Goal: Register for event/course

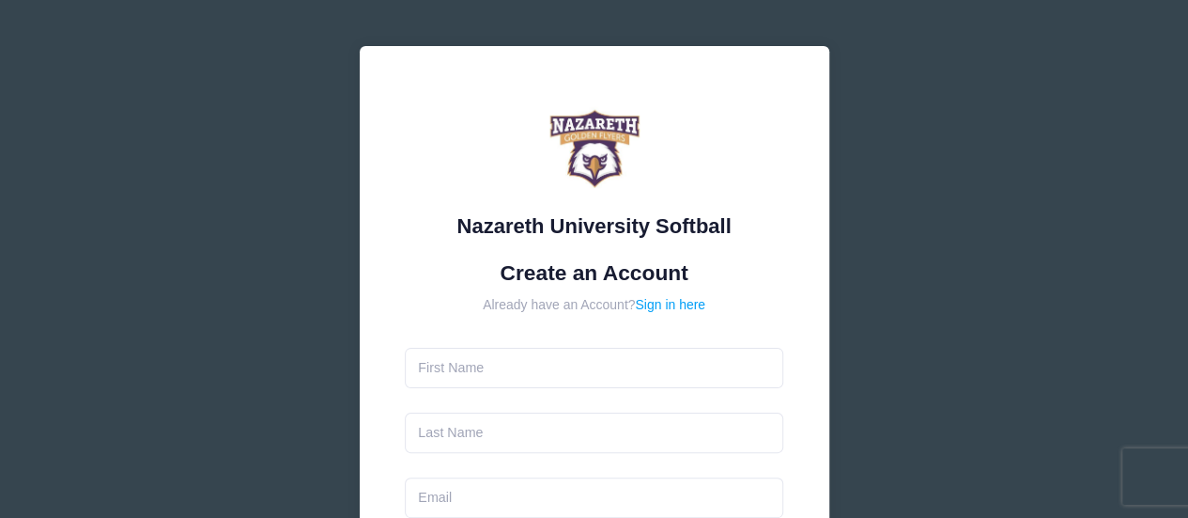
type input "[PERSON_NAME]"
type input "[GEOGRAPHIC_DATA]"
type input "[EMAIL_ADDRESS][DOMAIN_NAME]"
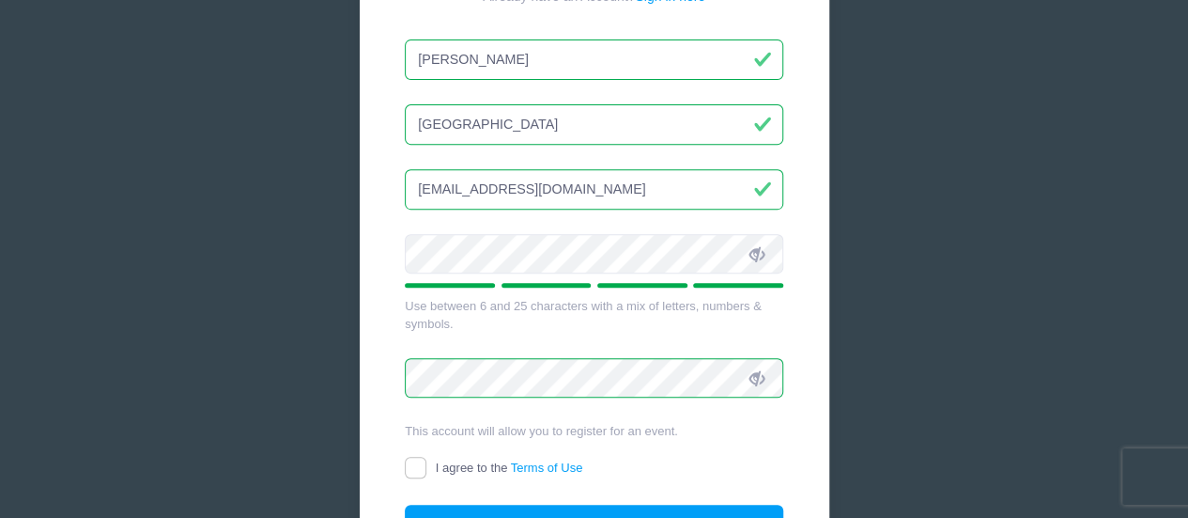
scroll to position [350, 0]
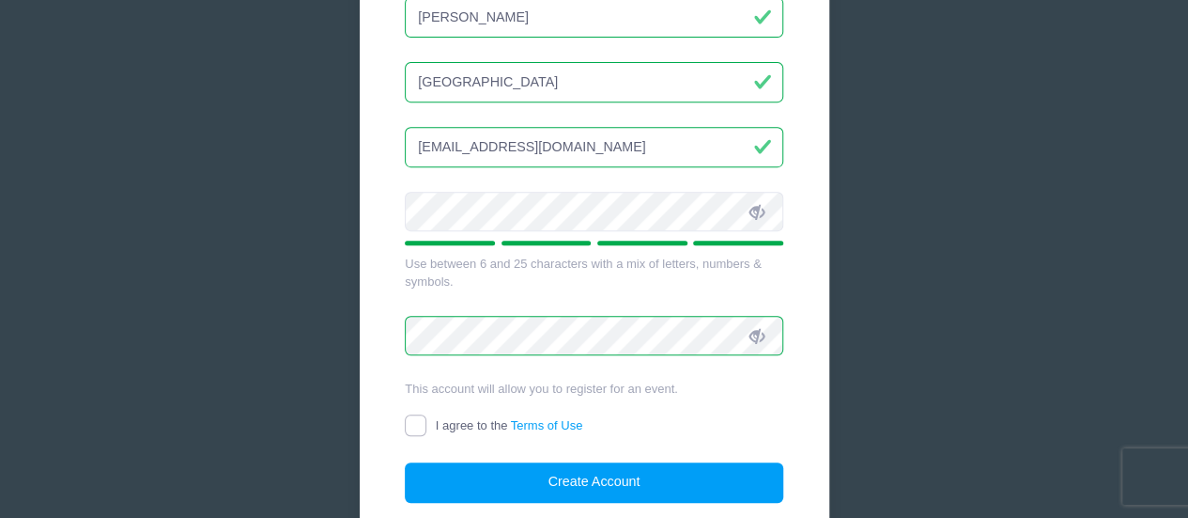
click at [417, 425] on input "I agree to the Terms of Use" at bounding box center [416, 425] width 22 height 22
checkbox input "true"
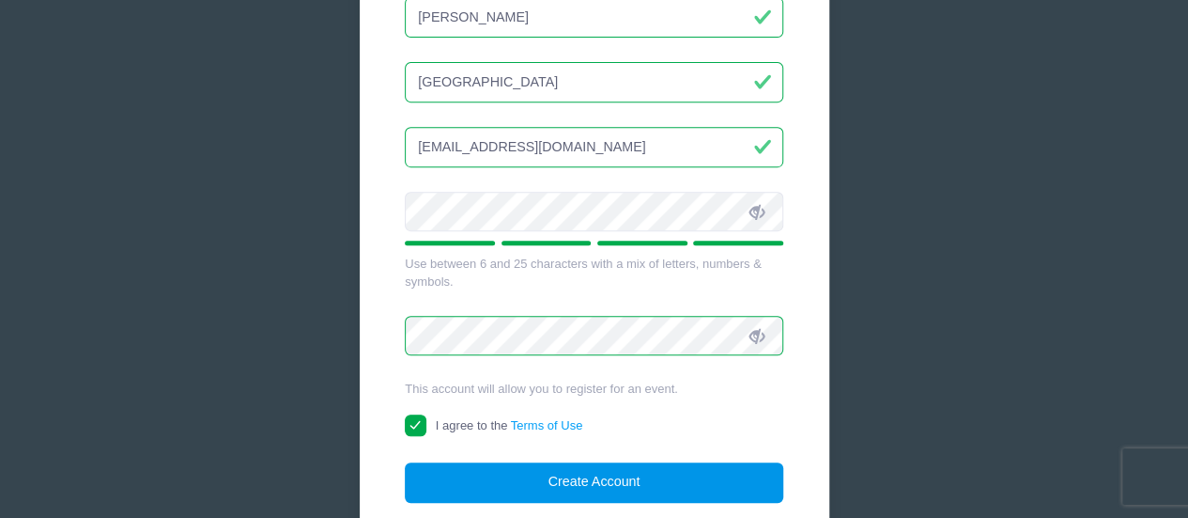
click at [517, 467] on button "Create Account" at bounding box center [594, 482] width 379 height 40
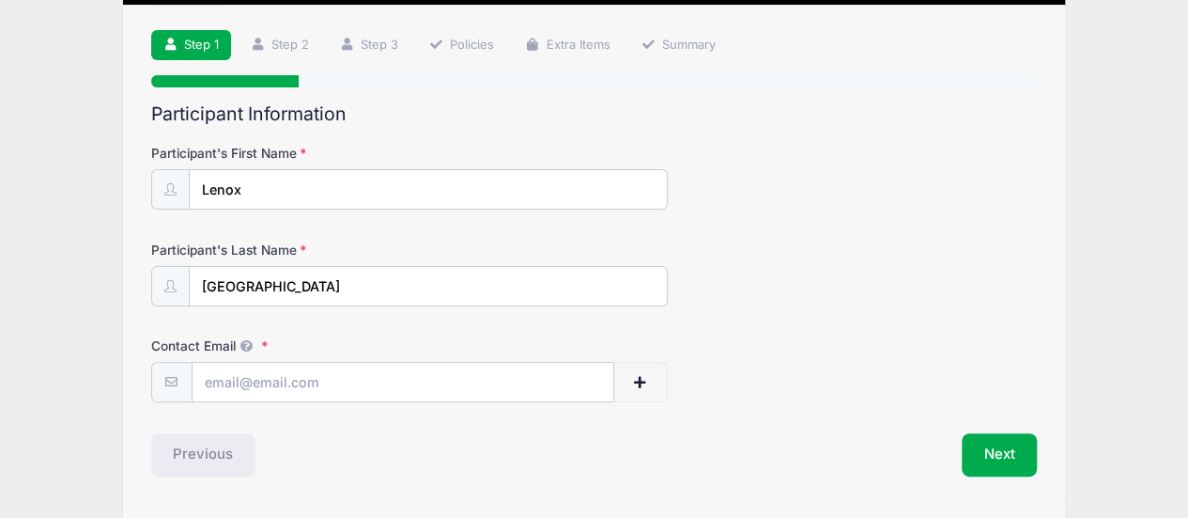
scroll to position [116, 0]
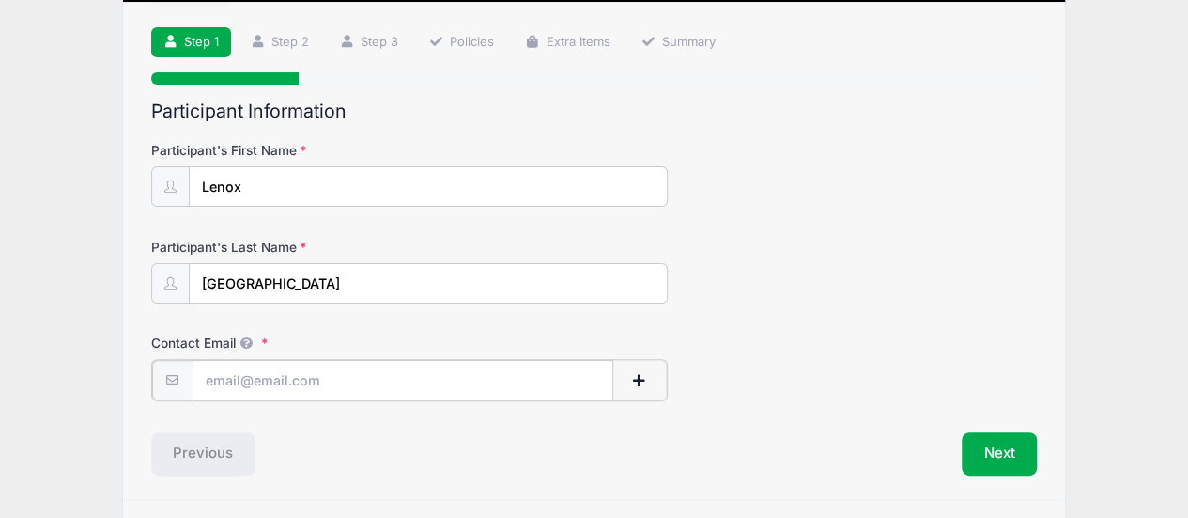
click at [410, 379] on input "Contact Email" at bounding box center [403, 380] width 421 height 40
type input "[EMAIL_ADDRESS][DOMAIN_NAME]"
click at [639, 383] on span "button" at bounding box center [639, 380] width 17 height 13
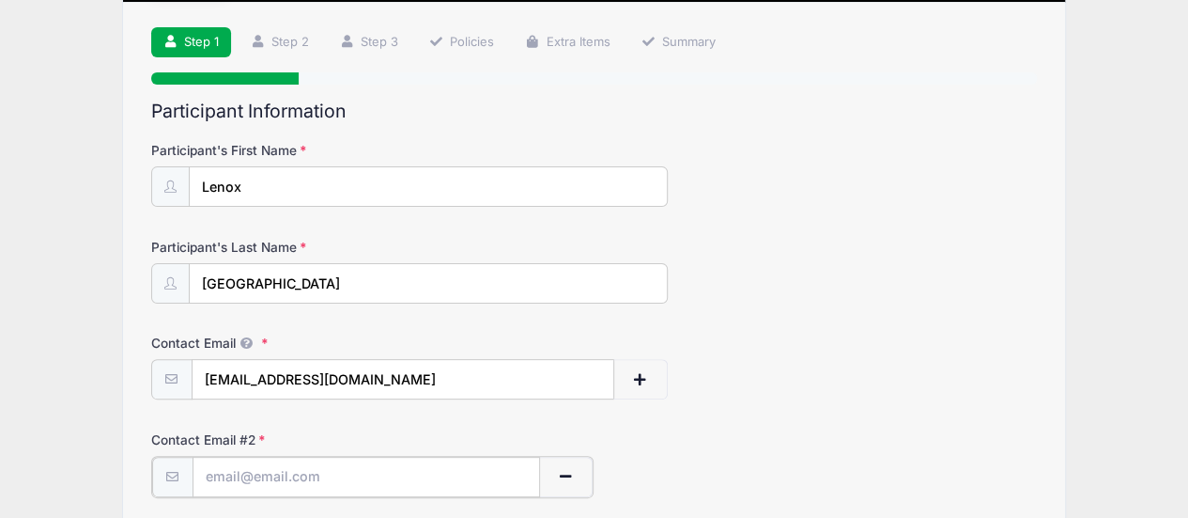
click at [311, 483] on input "text" at bounding box center [367, 477] width 348 height 40
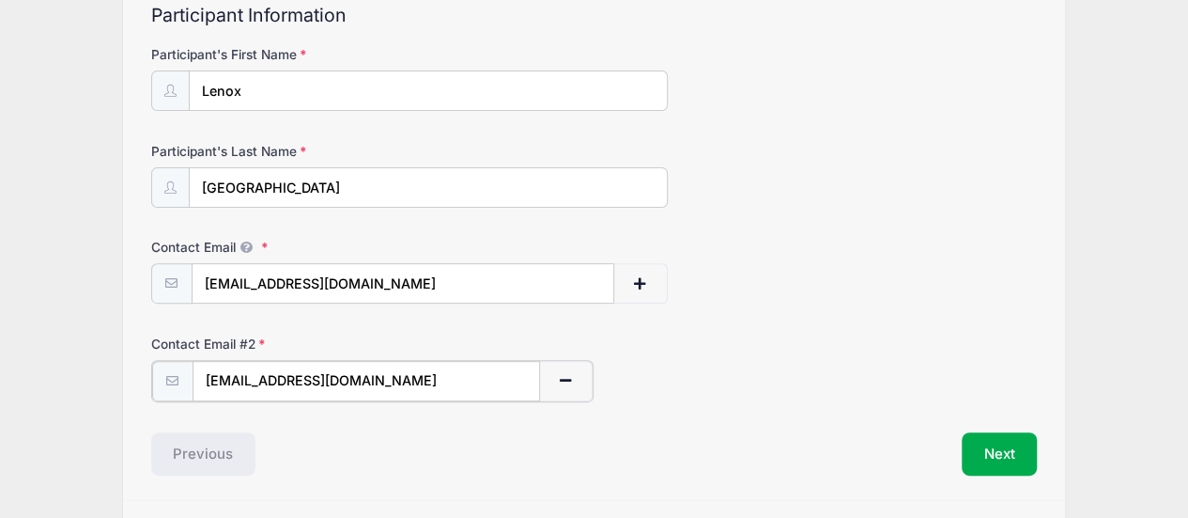
scroll to position [229, 0]
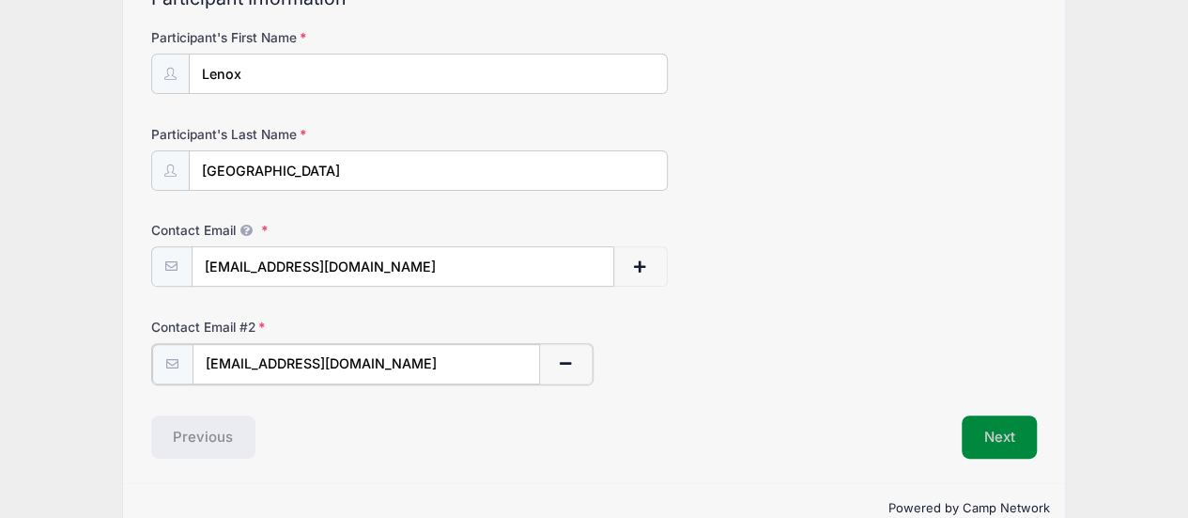
type input "mich083@yahoo.com"
click at [1001, 424] on button "Next" at bounding box center [1000, 434] width 76 height 43
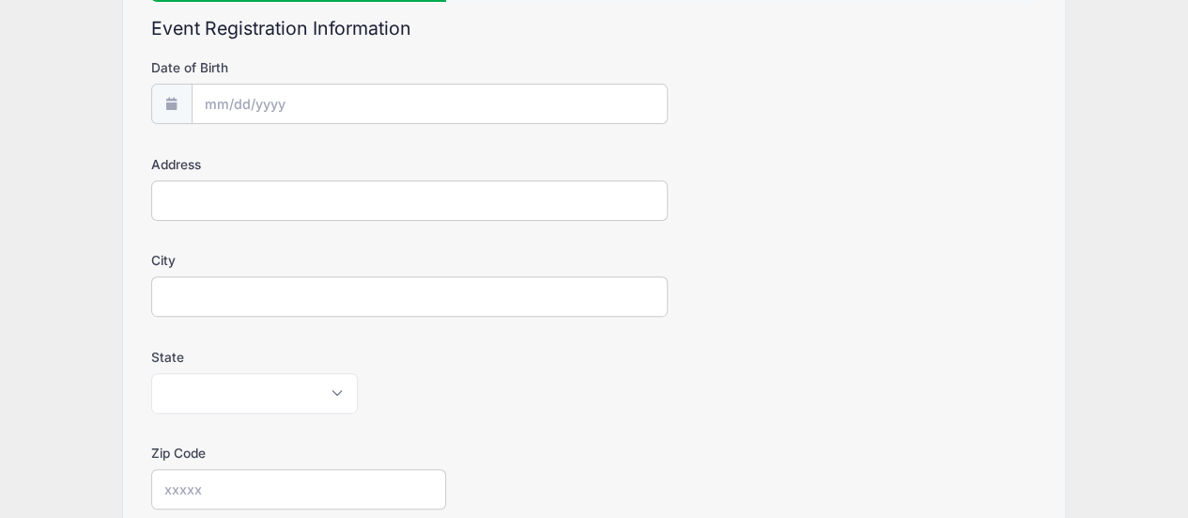
scroll to position [0, 0]
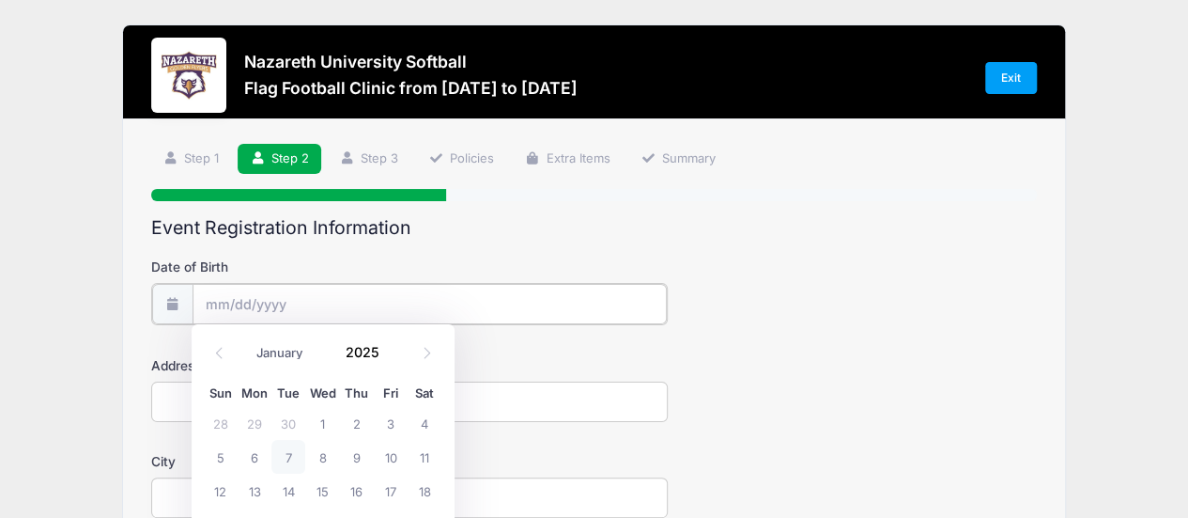
click at [377, 310] on input "Date of Birth" at bounding box center [430, 304] width 474 height 40
click at [425, 418] on span "4" at bounding box center [425, 423] width 34 height 34
type input "10/04/2025"
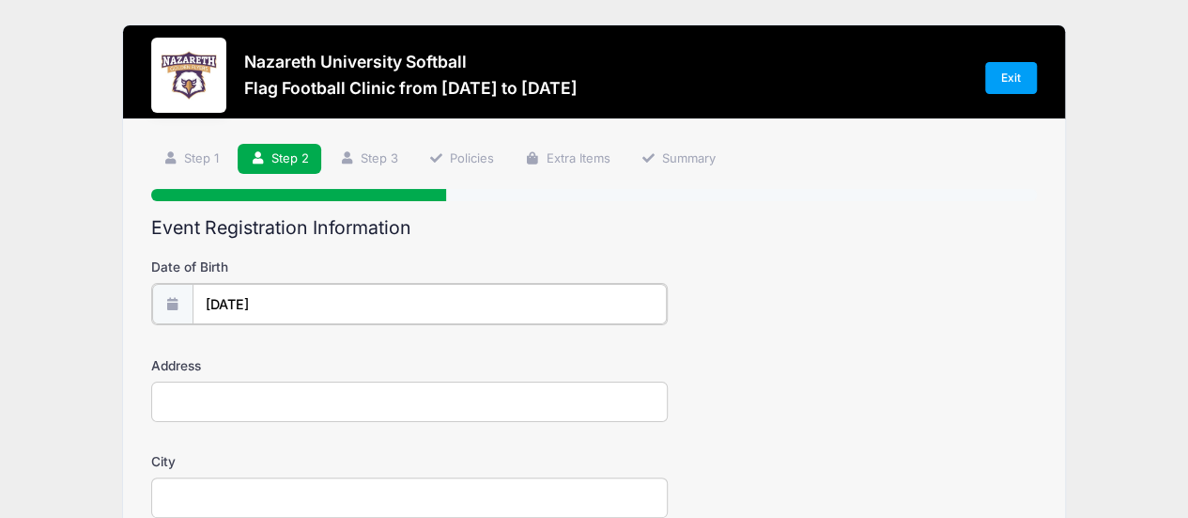
click at [331, 302] on input "10/04/2025" at bounding box center [430, 304] width 474 height 40
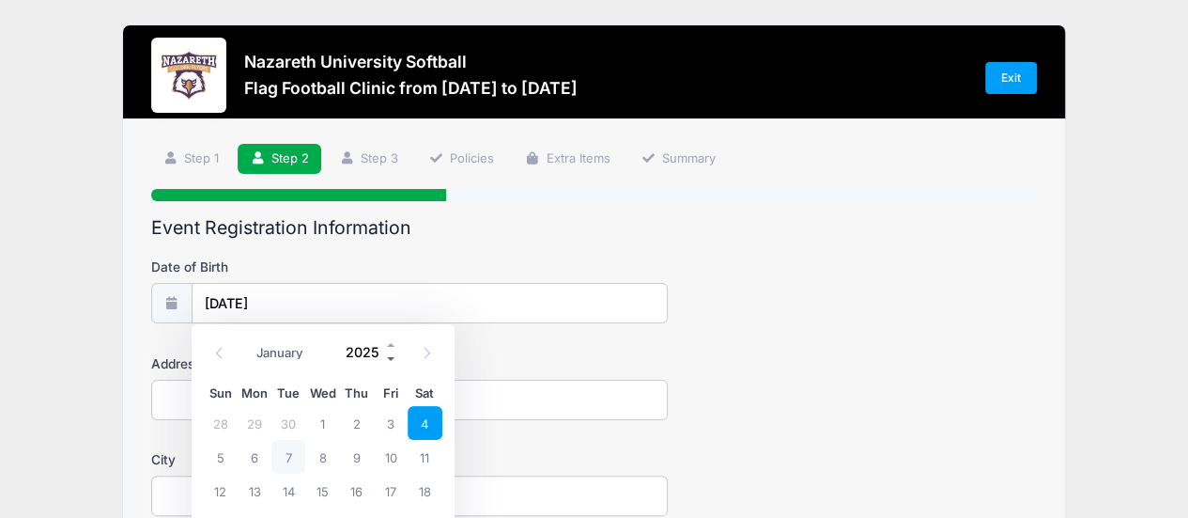
click at [385, 360] on span at bounding box center [391, 358] width 13 height 14
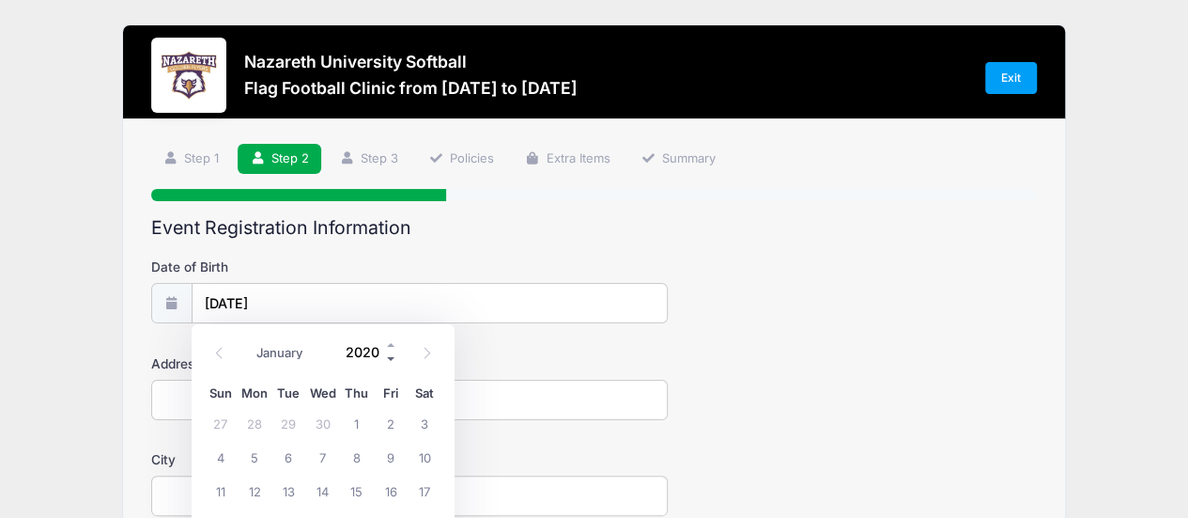
click at [385, 360] on span at bounding box center [391, 358] width 13 height 14
click at [392, 342] on span at bounding box center [391, 344] width 13 height 14
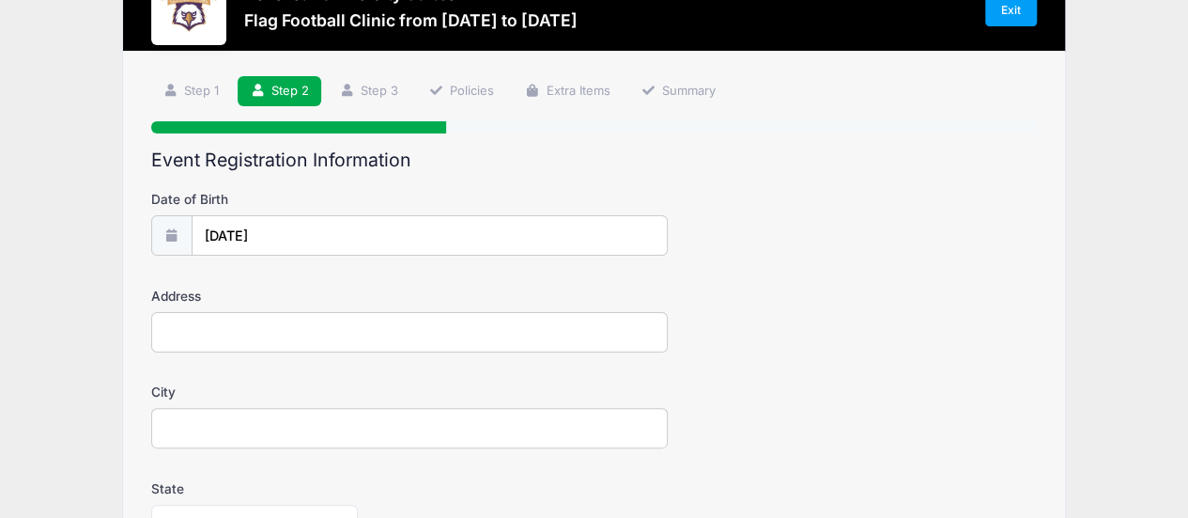
scroll to position [82, 0]
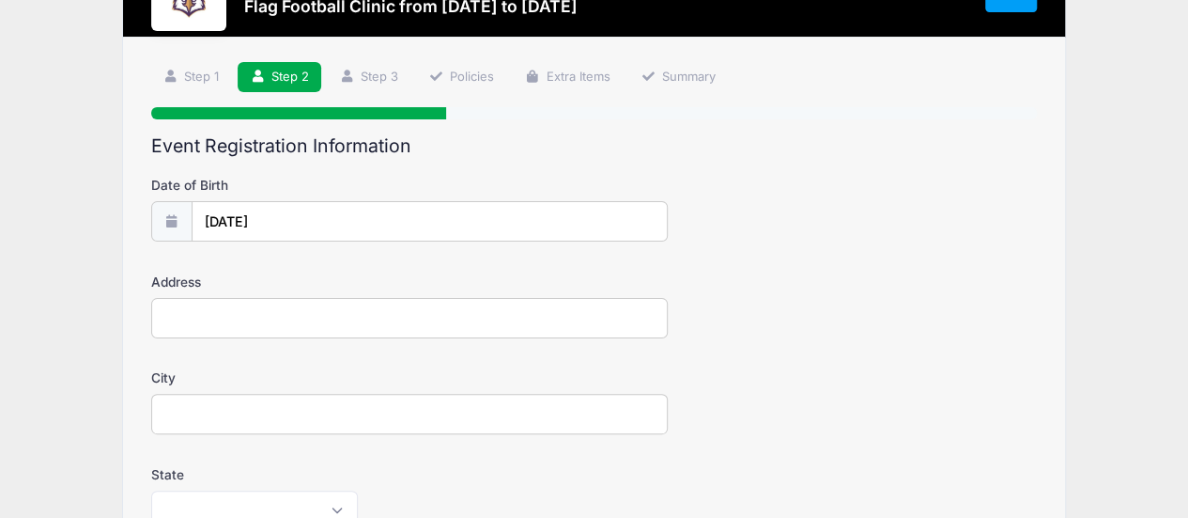
click at [174, 225] on icon at bounding box center [171, 221] width 15 height 12
type input "2025"
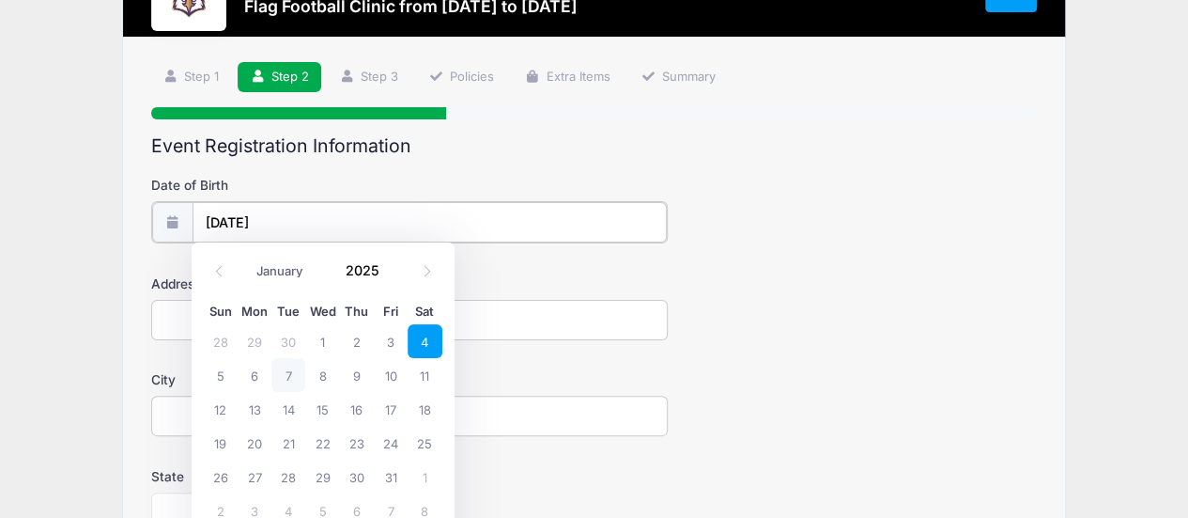
click at [252, 221] on input "10/04/2025" at bounding box center [430, 222] width 474 height 40
click at [290, 270] on select "January February March April May June July August September October November De…" at bounding box center [290, 270] width 84 height 24
select select "3"
click at [248, 258] on select "January February March April May June July August September October November De…" at bounding box center [290, 270] width 84 height 24
click at [387, 275] on span at bounding box center [391, 277] width 13 height 14
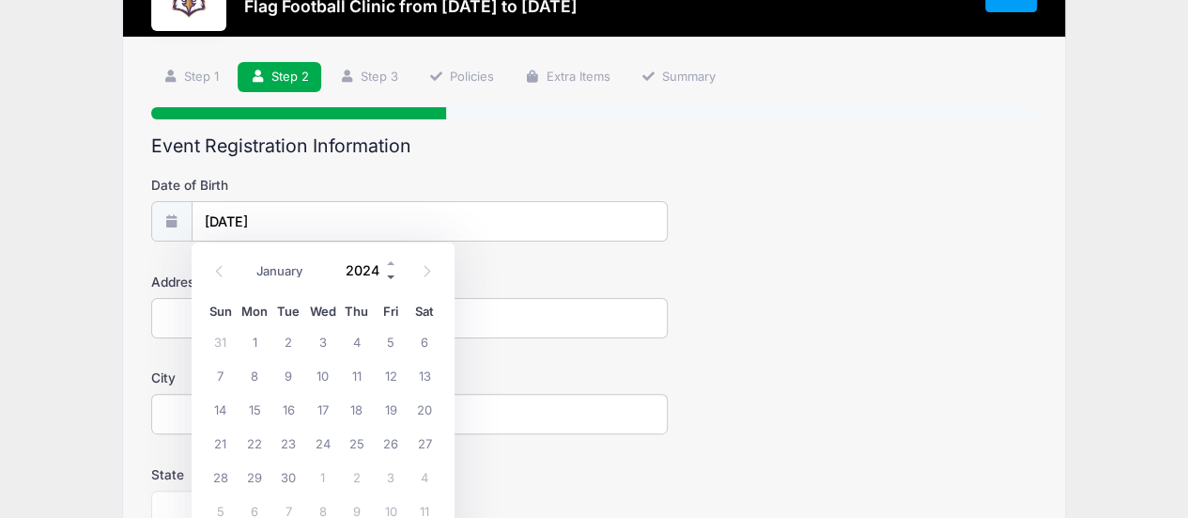
click at [387, 275] on span at bounding box center [391, 277] width 13 height 14
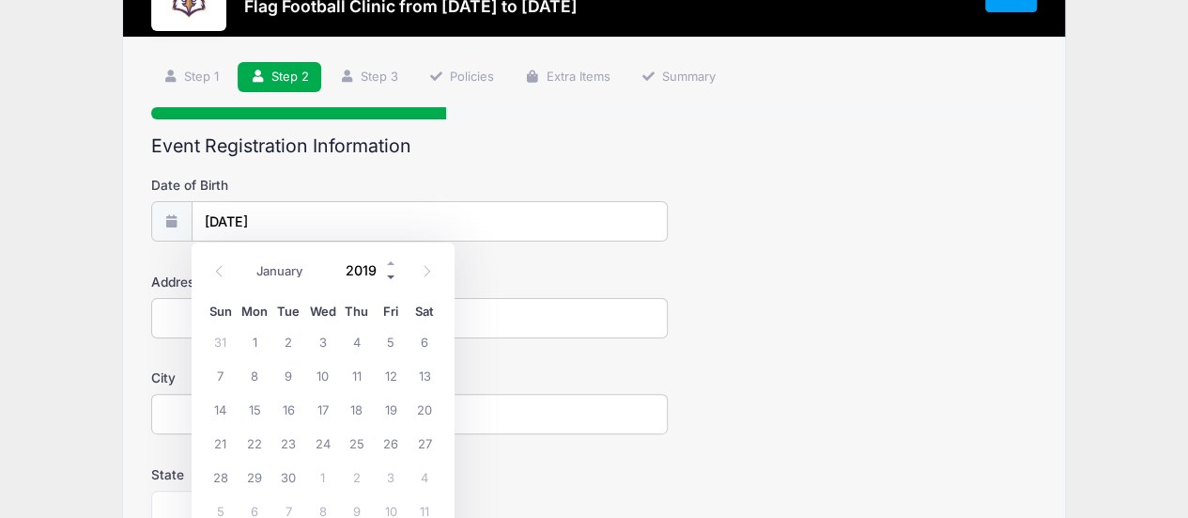
click at [387, 275] on span at bounding box center [391, 277] width 13 height 14
click at [391, 262] on span at bounding box center [391, 263] width 13 height 14
type input "2019"
click at [426, 406] on span "20" at bounding box center [425, 409] width 34 height 34
type input "04/20/2019"
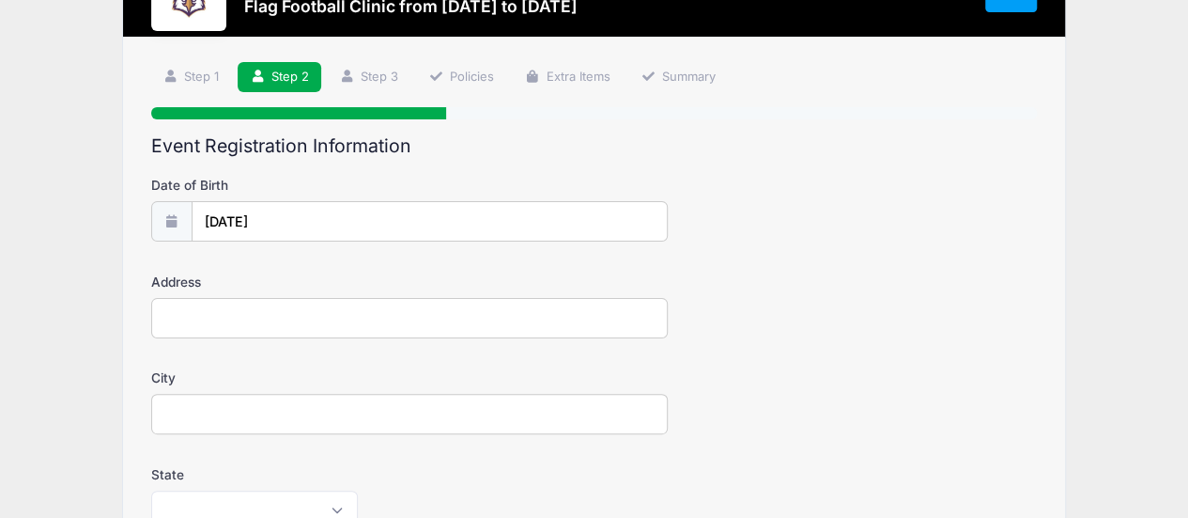
click at [519, 315] on input "Address" at bounding box center [409, 318] width 517 height 40
type input "33 Green Pine Lane"
type input "Webster"
select select "NY"
type input "14580"
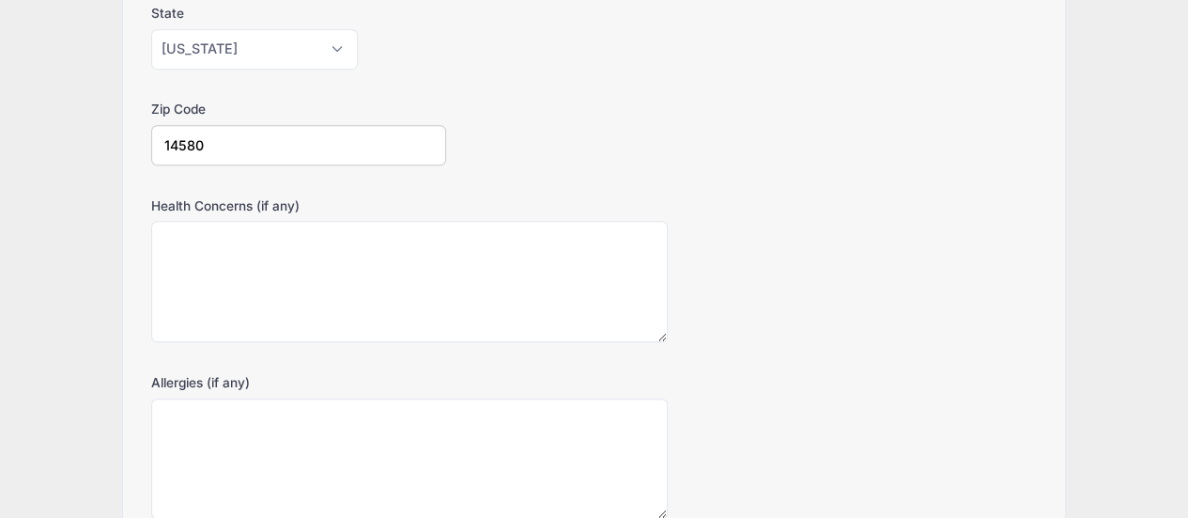
scroll to position [545, 0]
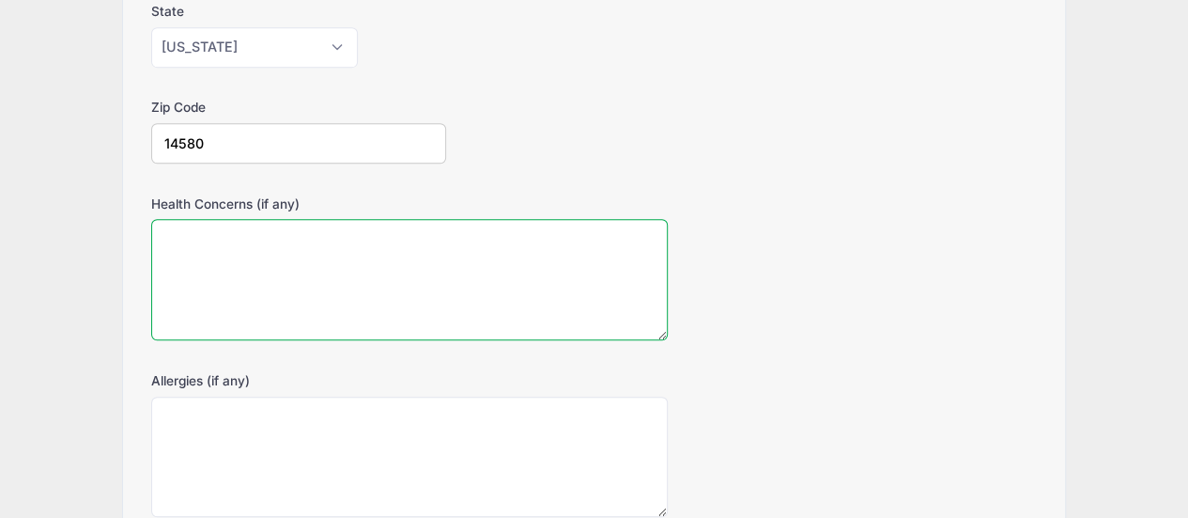
click at [519, 239] on textarea "Health Concerns (if any)" at bounding box center [409, 279] width 517 height 121
type textarea "none"
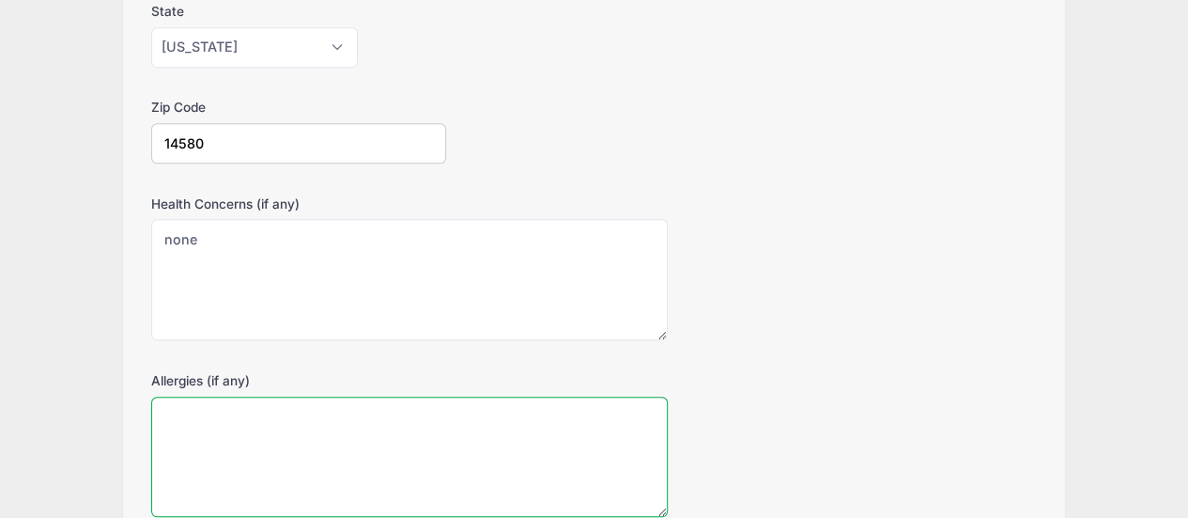
click at [440, 418] on textarea "Allergies (if any)" at bounding box center [409, 456] width 517 height 121
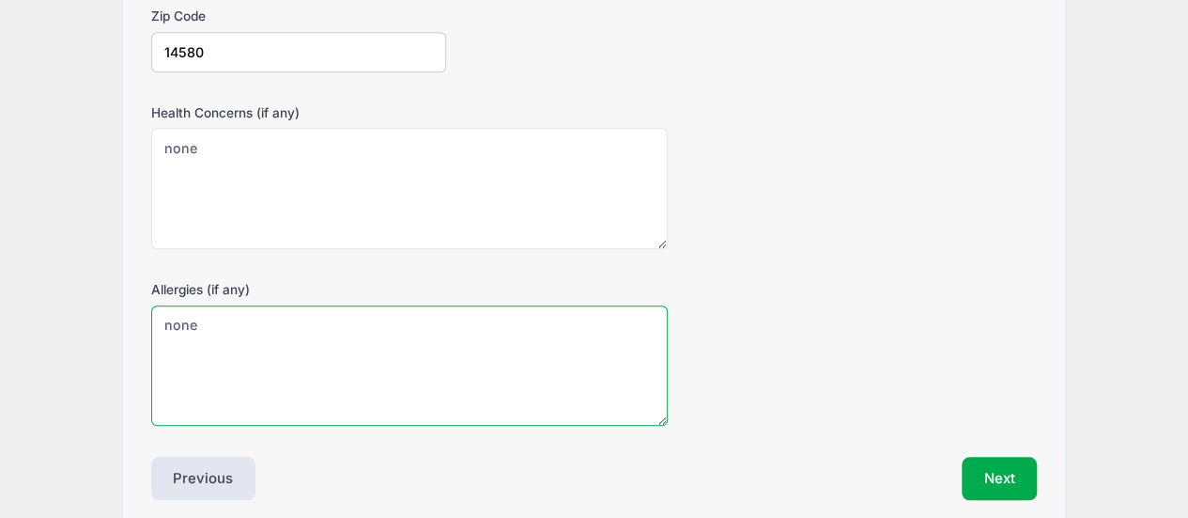
scroll to position [698, 0]
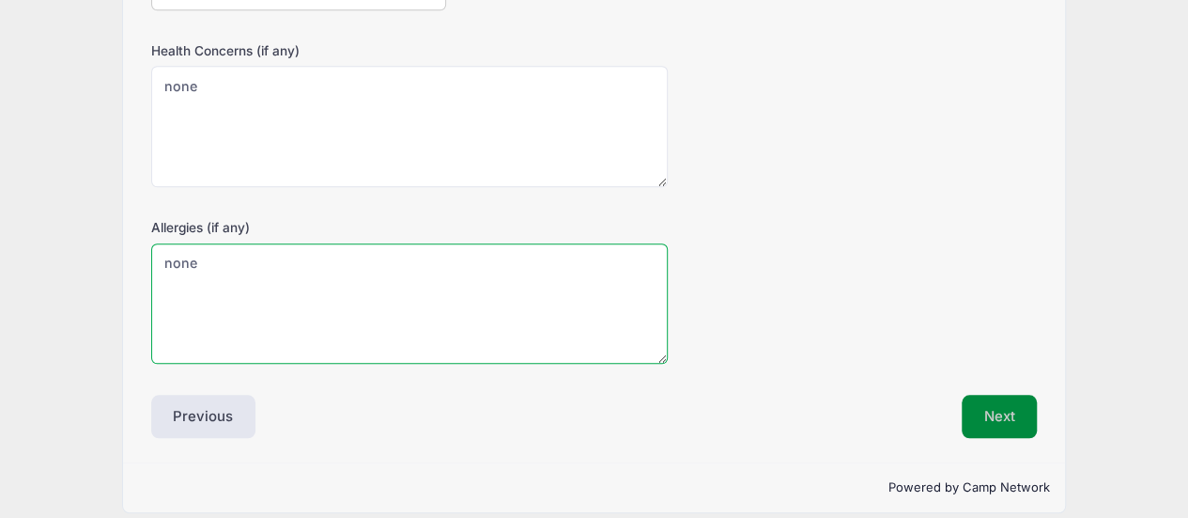
type textarea "none"
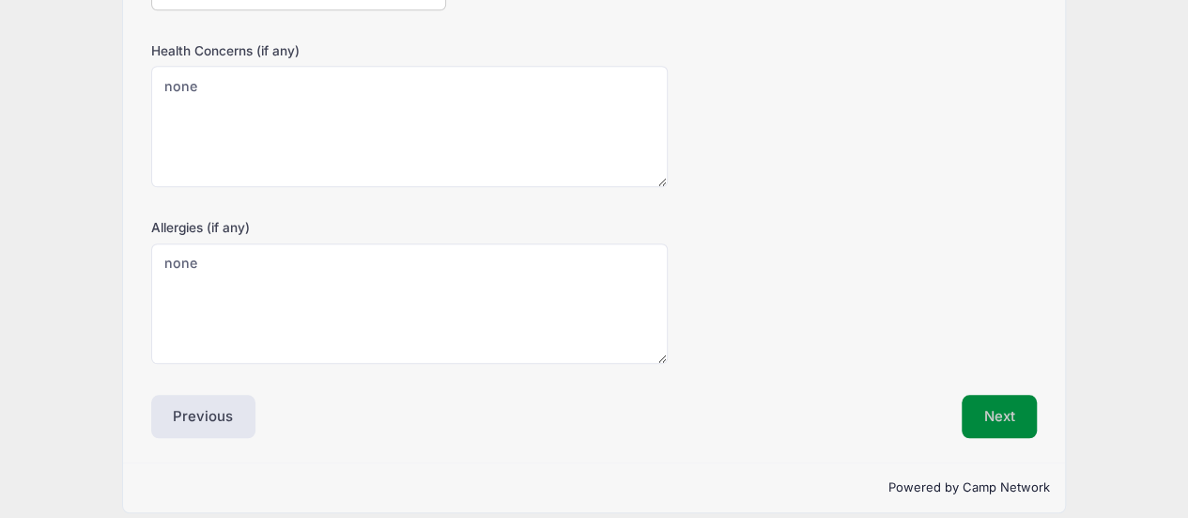
click at [1020, 420] on button "Next" at bounding box center [1000, 416] width 76 height 43
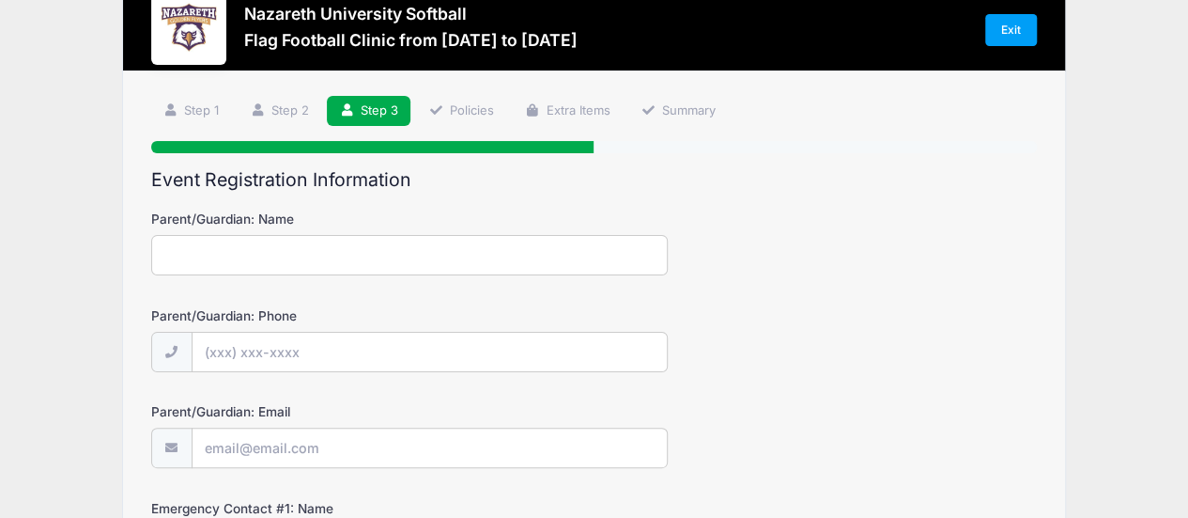
scroll to position [0, 0]
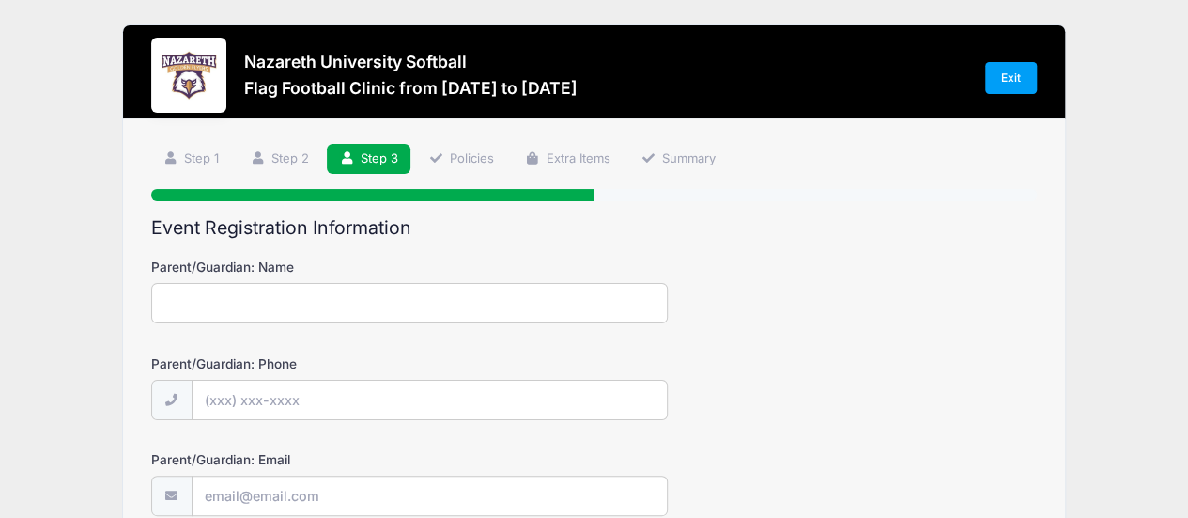
click at [398, 292] on input "Parent/Guardian: Name" at bounding box center [409, 303] width 517 height 40
type input "Reggie Houston"
click at [331, 407] on input "Parent/Guardian: Phone" at bounding box center [430, 400] width 474 height 40
type input "(585) 576-1680"
click at [301, 488] on input "Parent/Guardian: Email" at bounding box center [430, 496] width 474 height 40
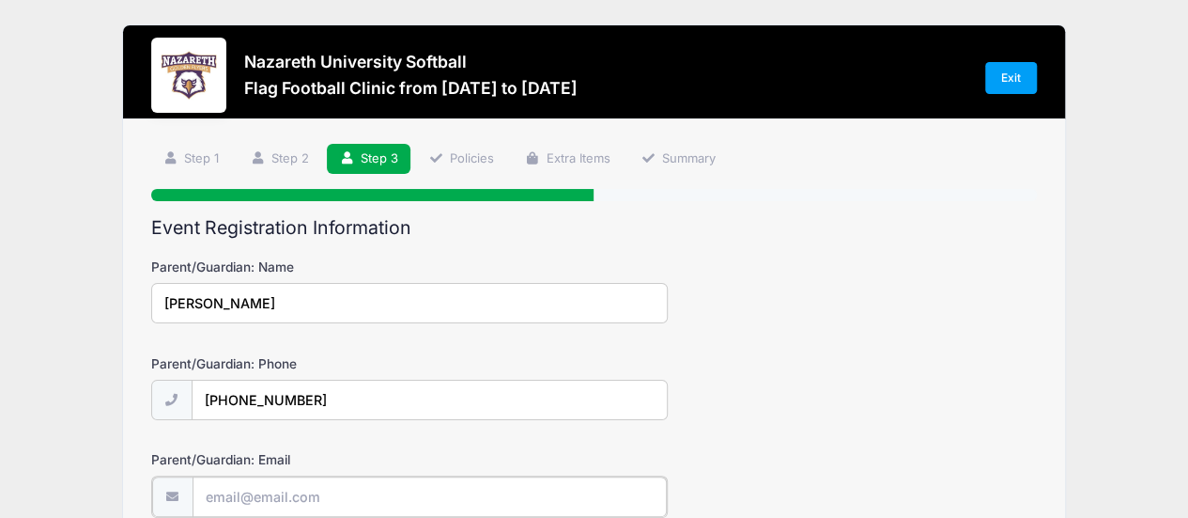
type input "[EMAIL_ADDRESS][DOMAIN_NAME]"
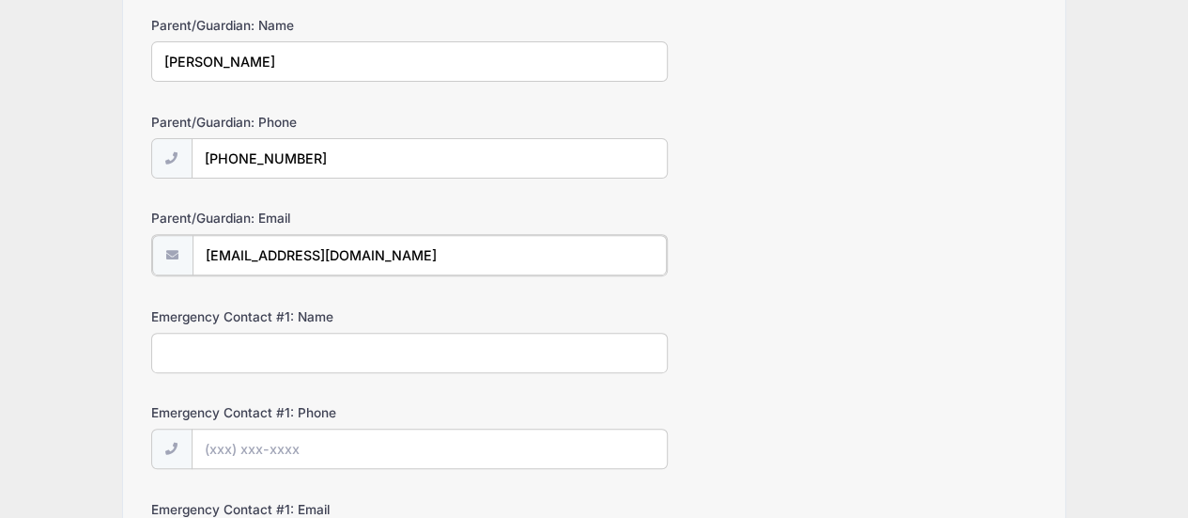
scroll to position [243, 0]
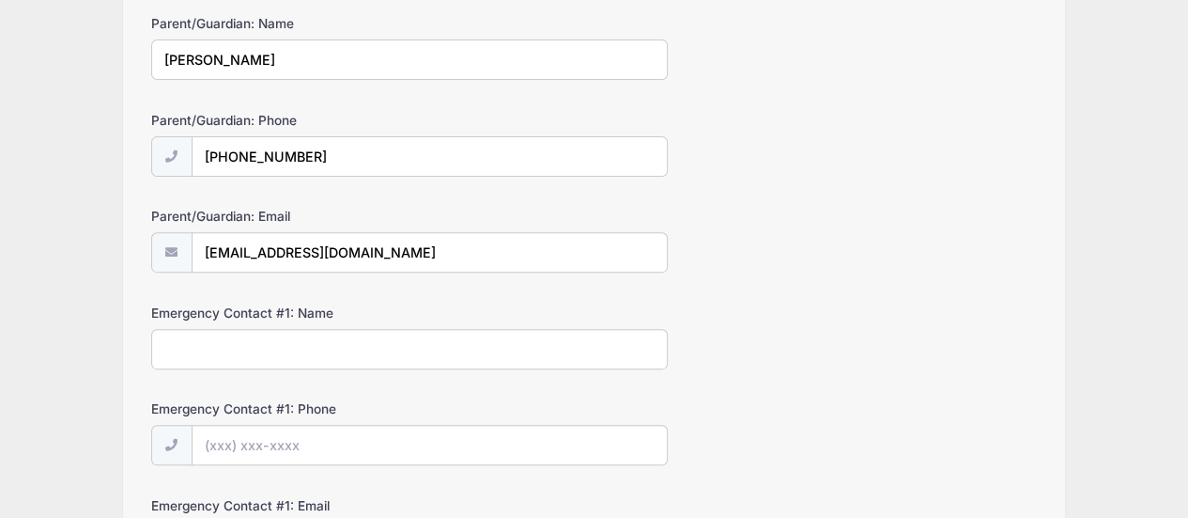
click at [447, 345] on input "Emergency Contact #1: Name" at bounding box center [409, 349] width 517 height 40
type input "Michelle Houston"
click at [434, 439] on input "Emergency Contact #1: Phone" at bounding box center [430, 446] width 474 height 40
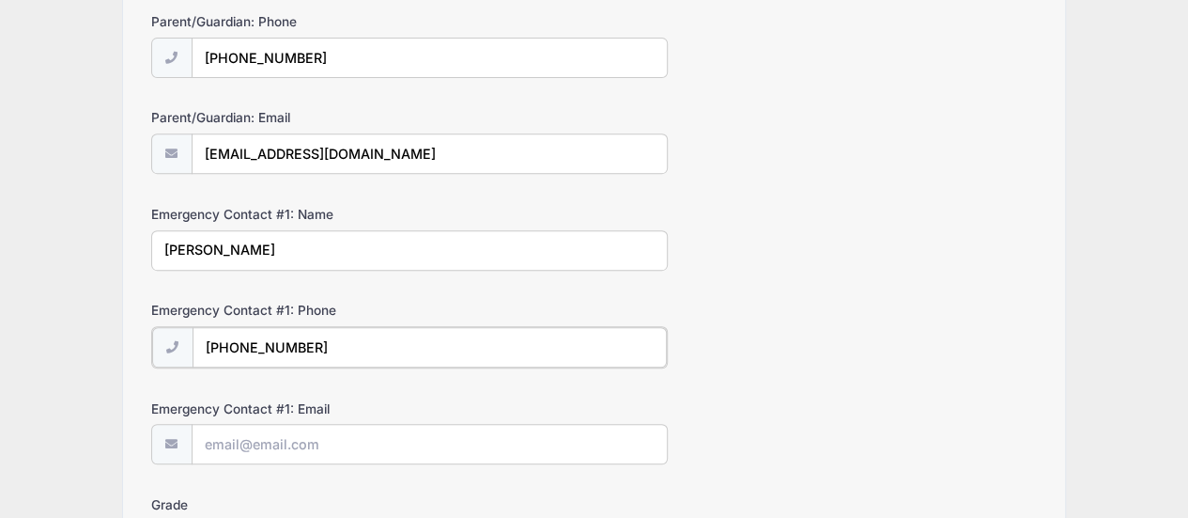
scroll to position [347, 0]
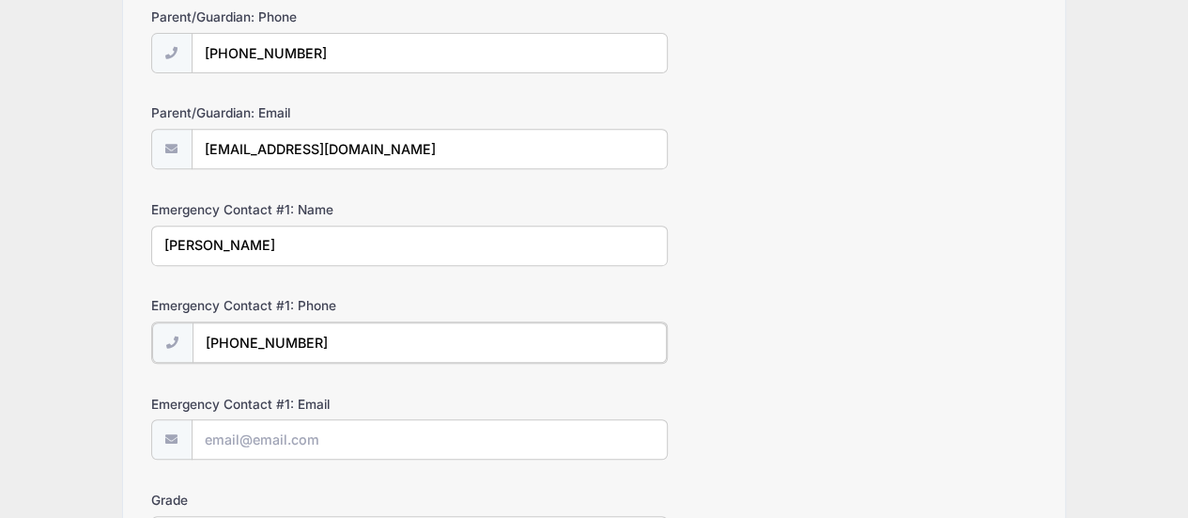
type input "(585) 749-7367"
click at [523, 431] on input "Emergency Contact #1: Email" at bounding box center [430, 438] width 474 height 40
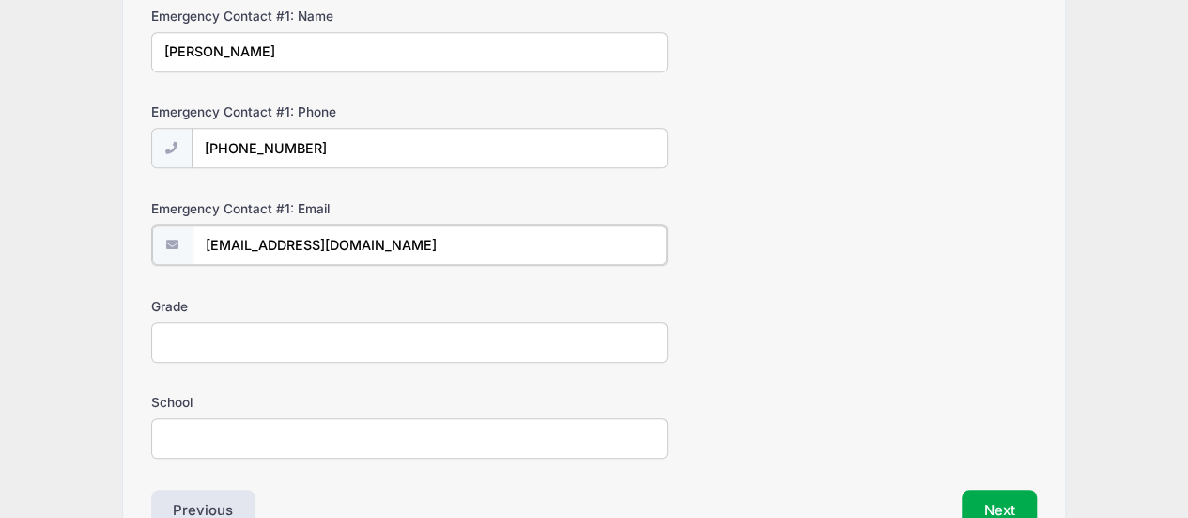
scroll to position [543, 0]
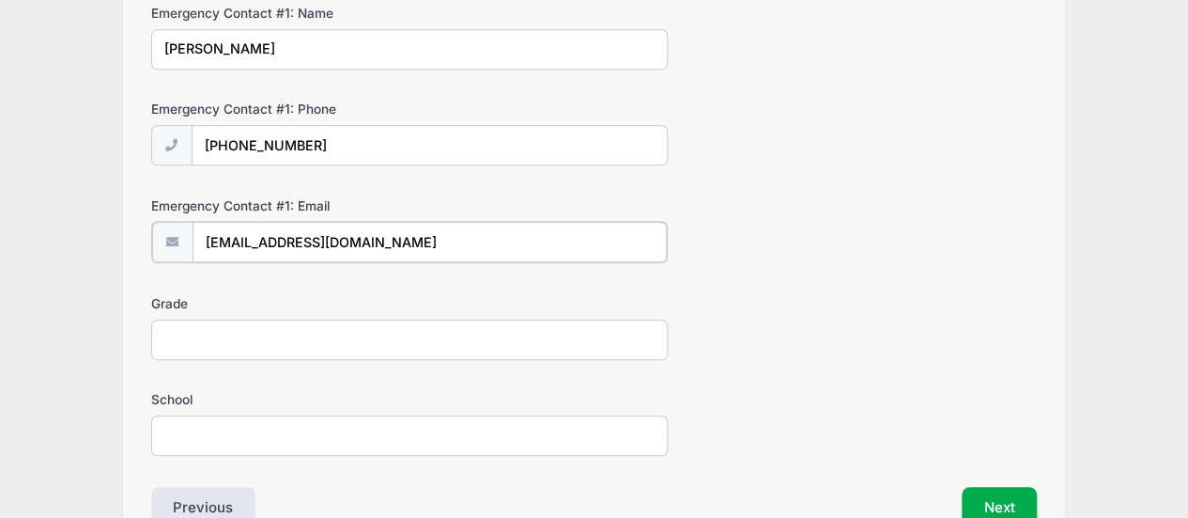
type input "mich083@yahoo.com"
click at [534, 322] on input "Grade" at bounding box center [409, 338] width 517 height 40
type input "1"
click at [526, 418] on input "School" at bounding box center [409, 433] width 517 height 40
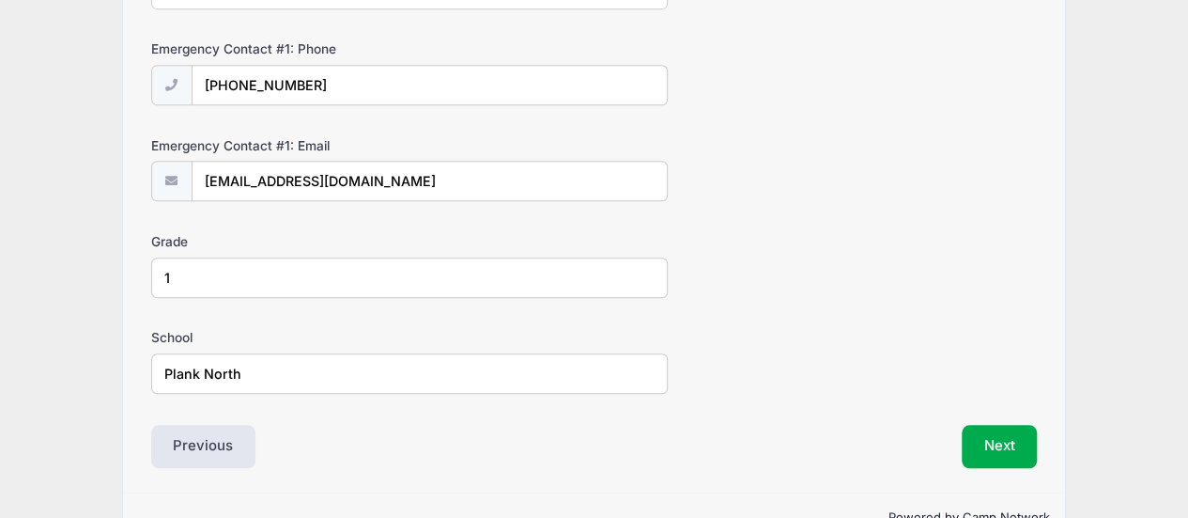
scroll to position [604, 0]
type input "Plank North"
click at [1002, 429] on button "Next" at bounding box center [1000, 445] width 76 height 43
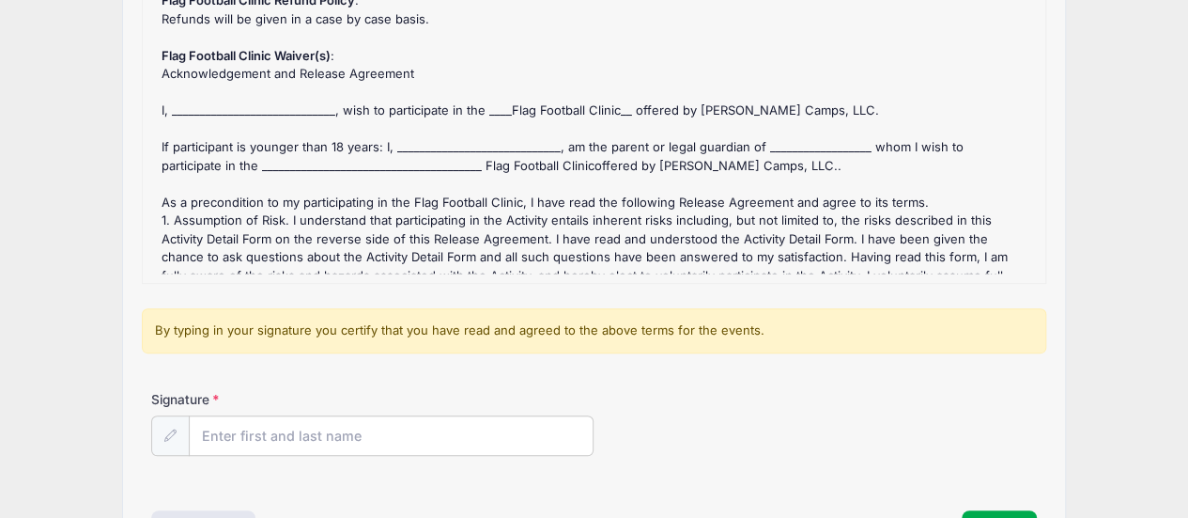
scroll to position [271, 0]
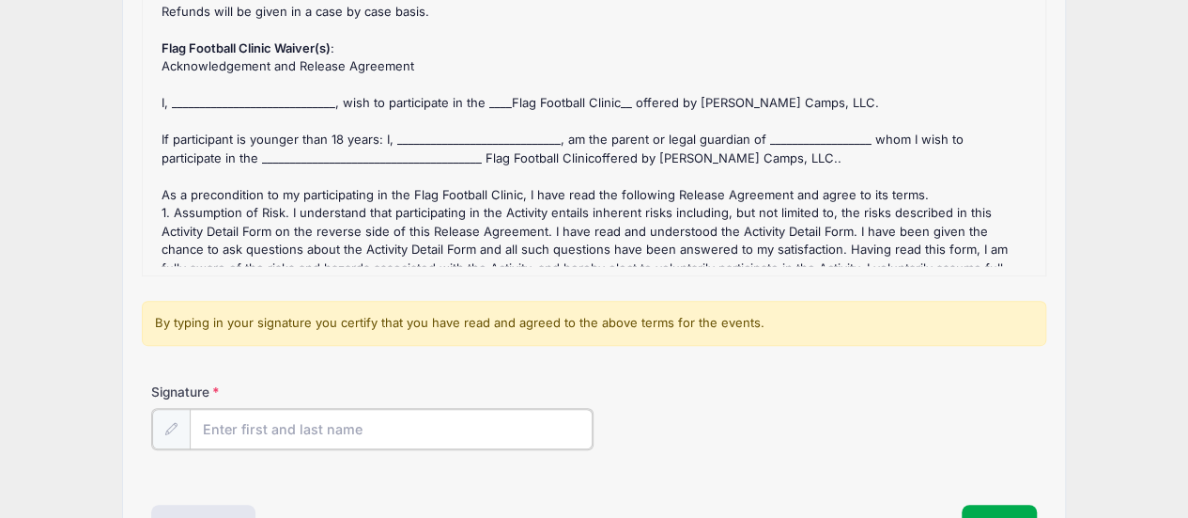
click at [351, 421] on input "Signature" at bounding box center [392, 429] width 404 height 40
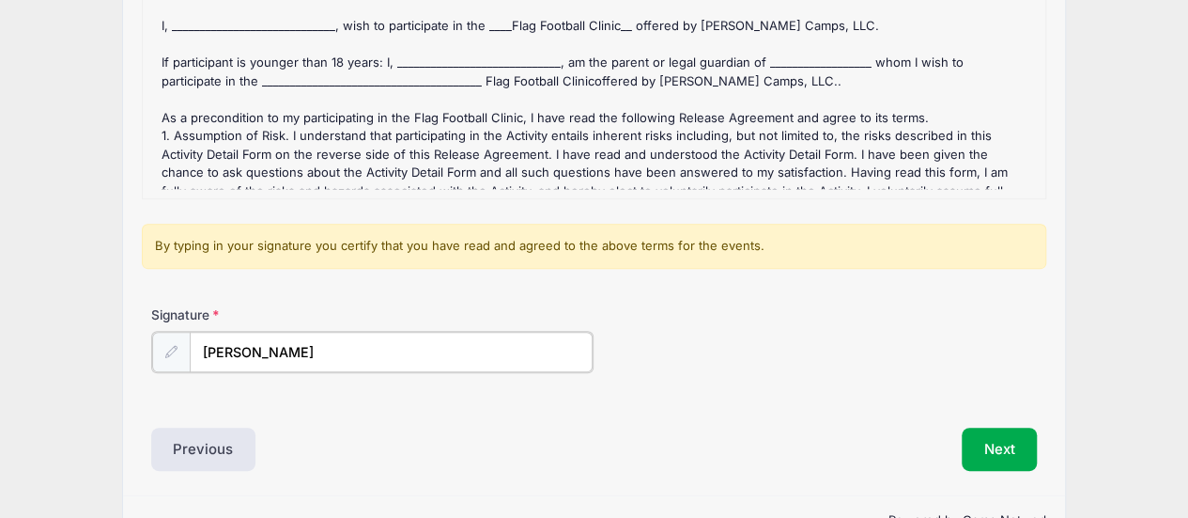
scroll to position [360, 0]
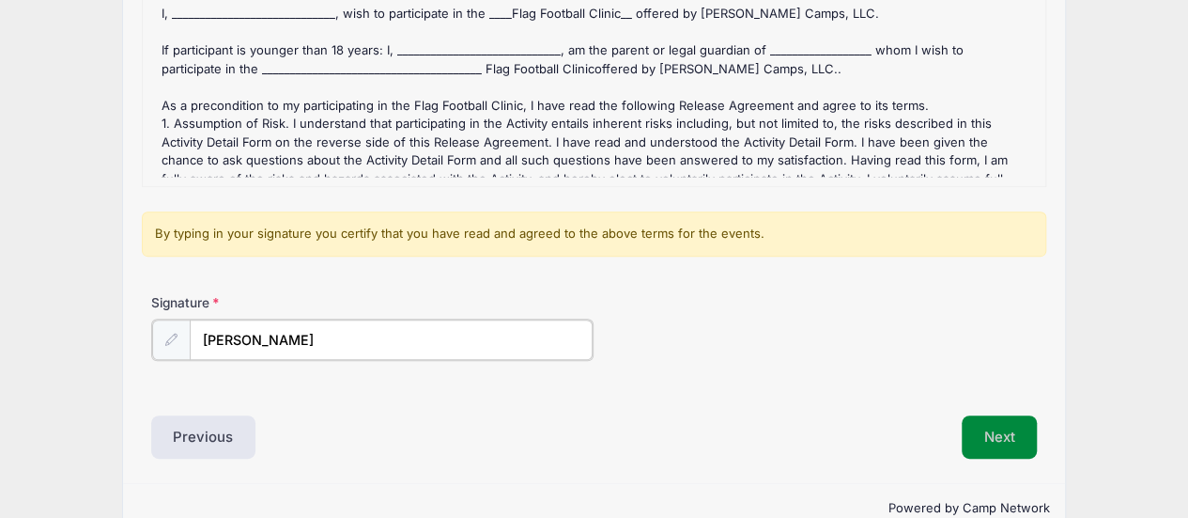
type input "Reginald L. Houston"
click at [1009, 432] on button "Next" at bounding box center [1000, 434] width 76 height 43
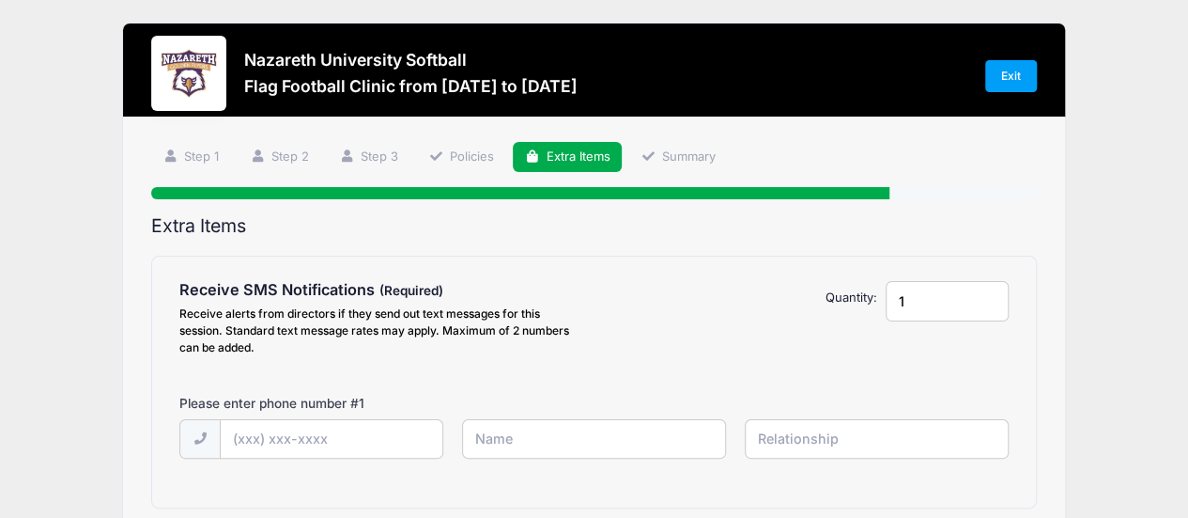
scroll to position [0, 0]
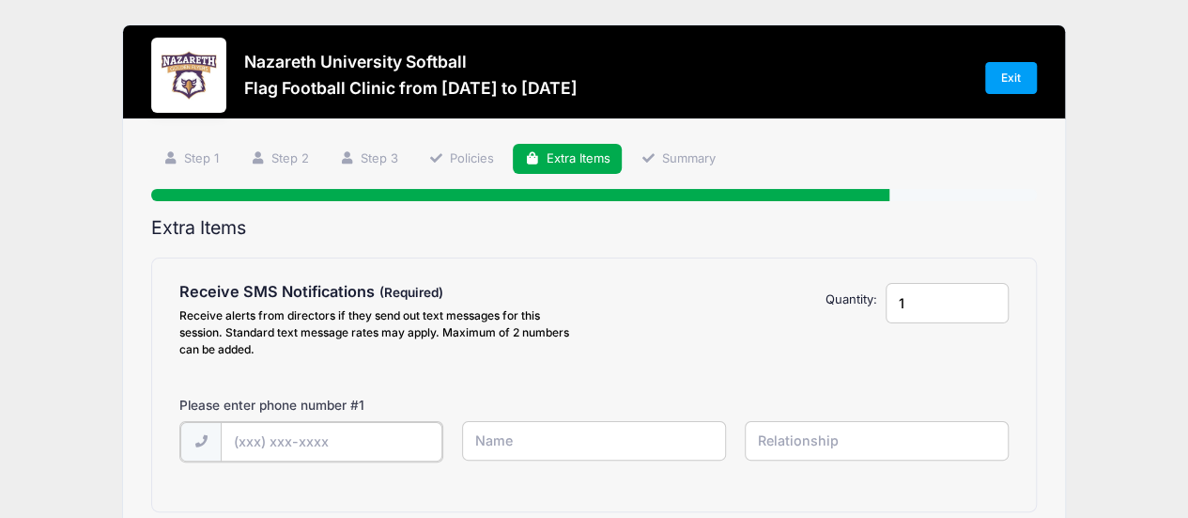
click at [407, 444] on input "text" at bounding box center [332, 442] width 222 height 40
type input "(585) 576-1680"
click at [541, 435] on input "text" at bounding box center [594, 441] width 264 height 40
type input "Reggie Houston"
click at [791, 444] on input "text" at bounding box center [877, 441] width 264 height 40
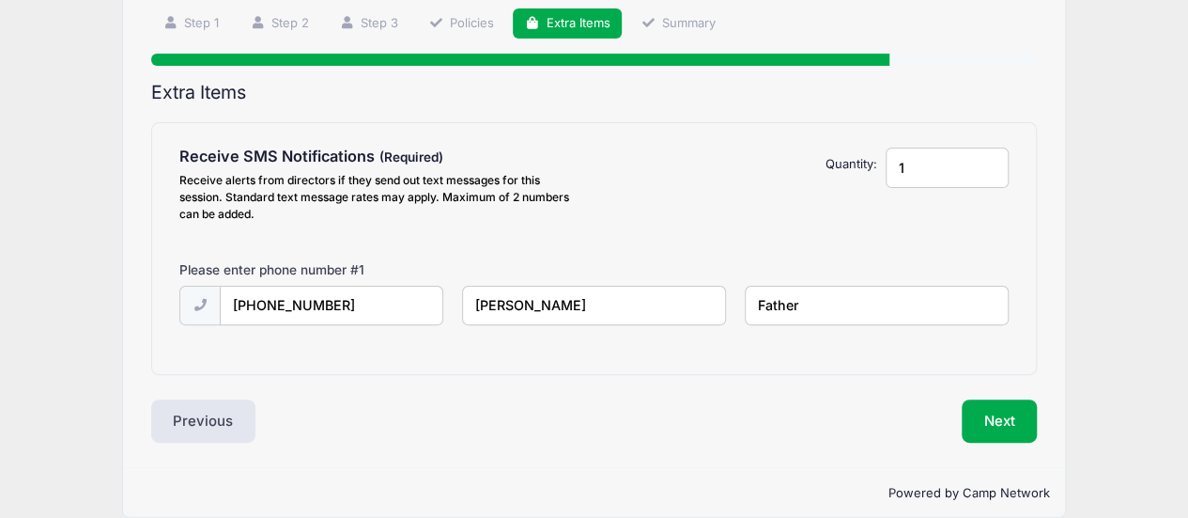
scroll to position [157, 0]
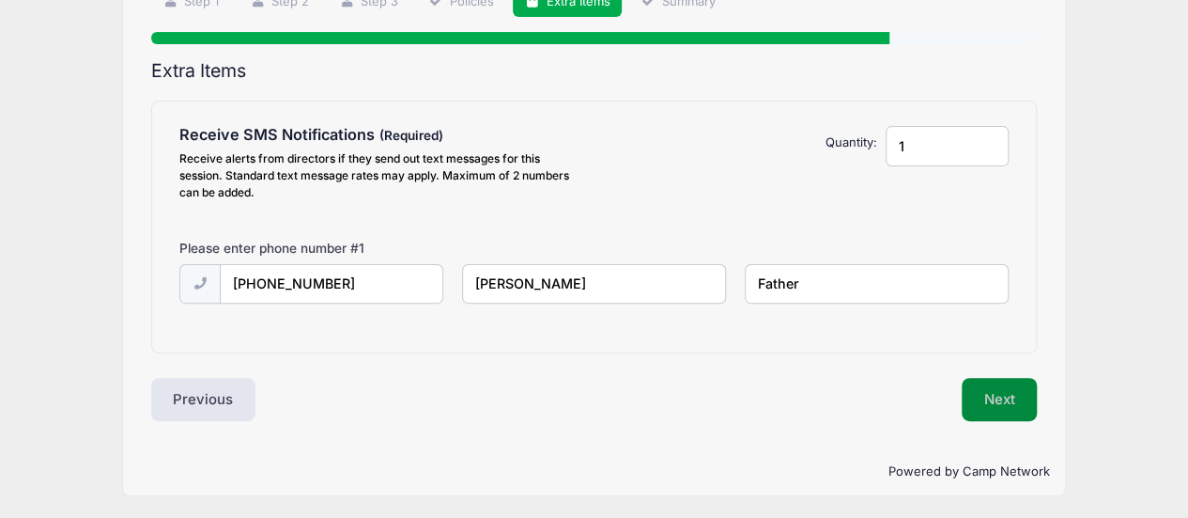
type input "Father"
click at [1014, 395] on button "Next" at bounding box center [1000, 399] width 76 height 43
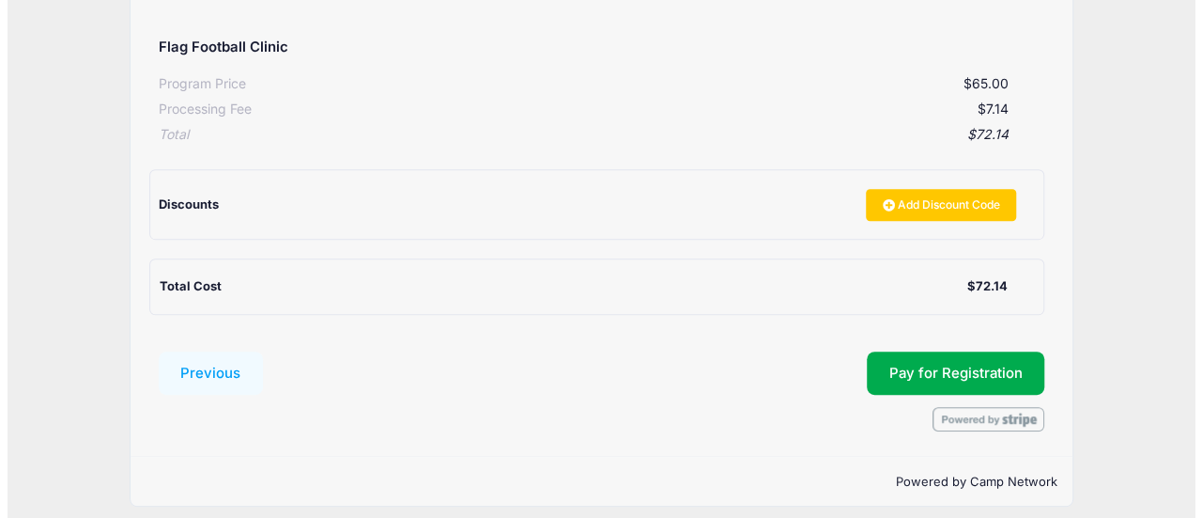
scroll to position [372, 0]
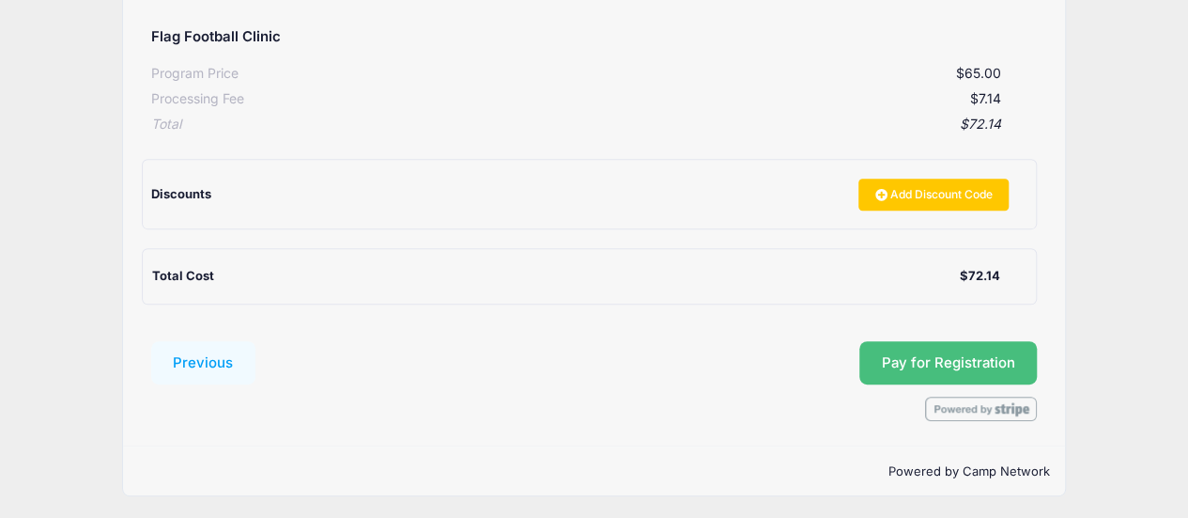
click at [966, 360] on button "Pay for Registration" at bounding box center [949, 362] width 178 height 43
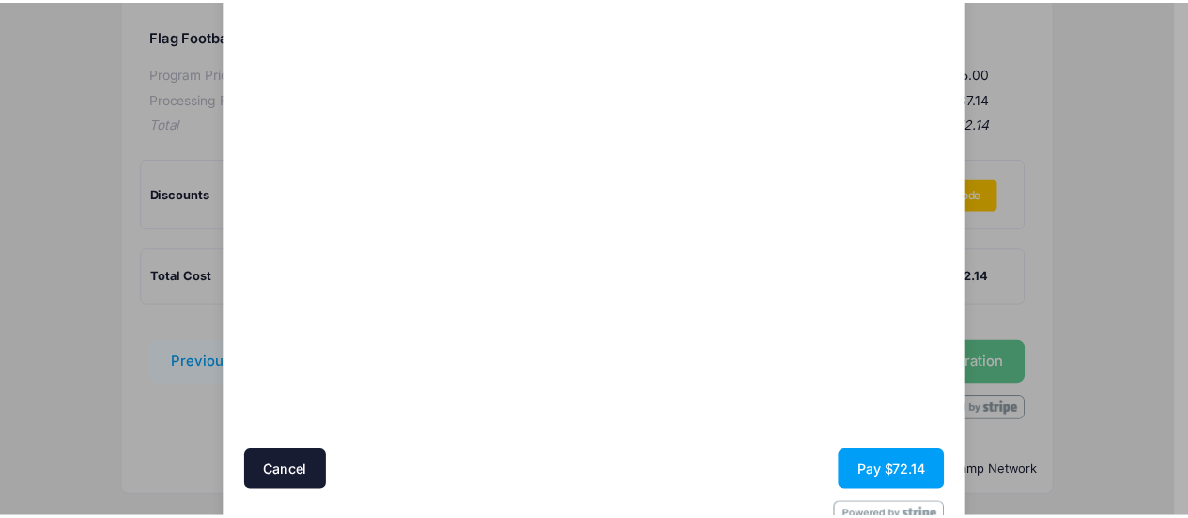
scroll to position [187, 0]
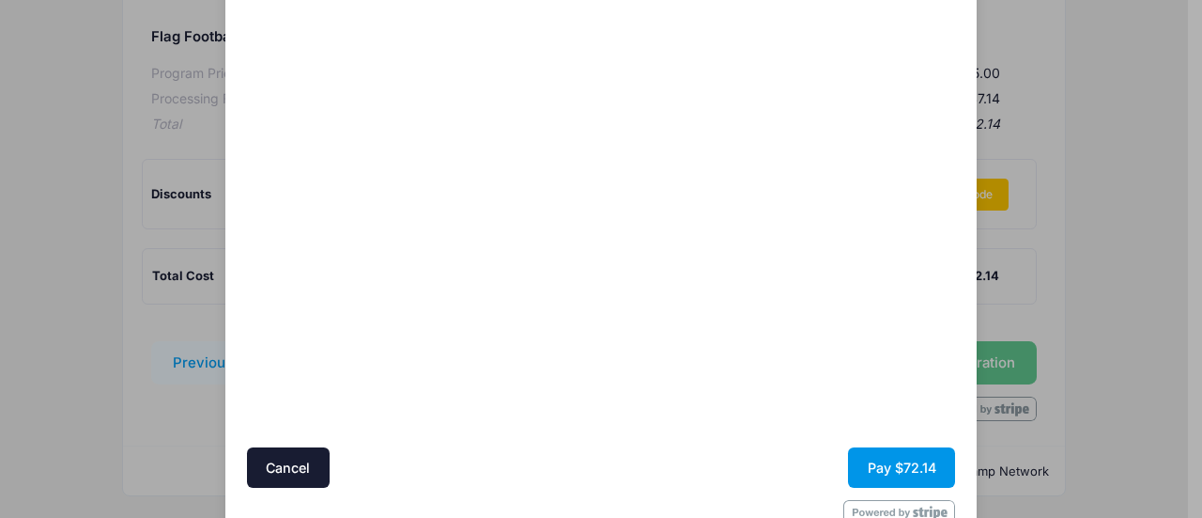
click at [911, 467] on button "Pay $72.14" at bounding box center [901, 467] width 107 height 40
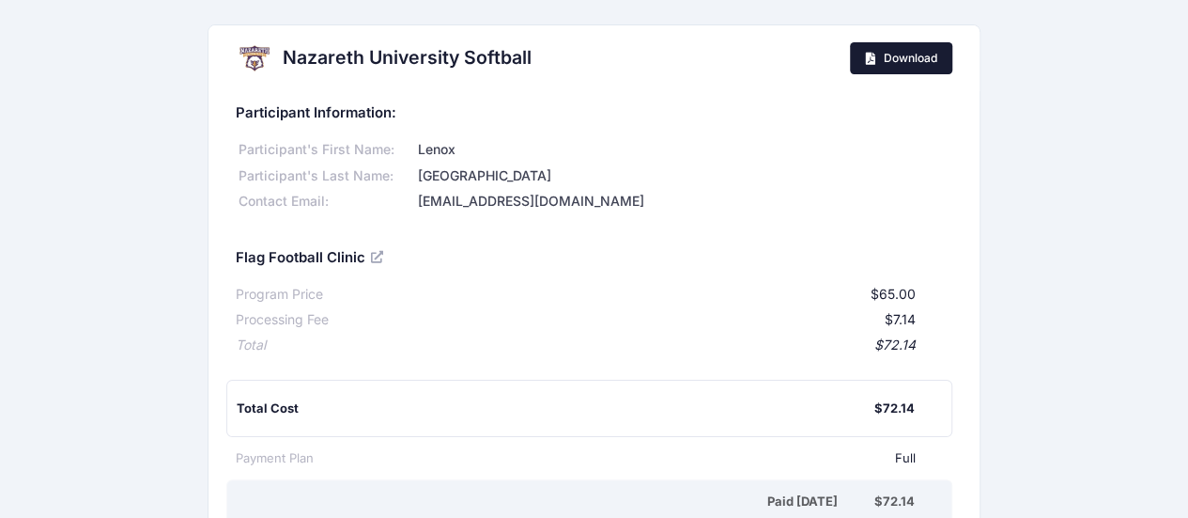
click at [921, 67] on link "Download" at bounding box center [901, 58] width 102 height 32
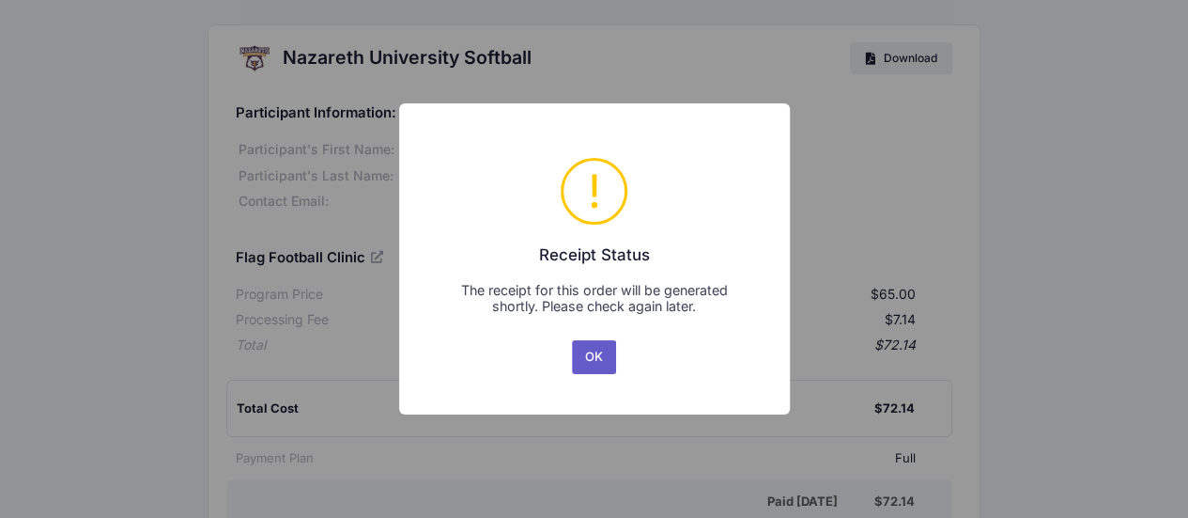
click at [592, 362] on button "OK" at bounding box center [594, 357] width 45 height 34
